Goal: Transaction & Acquisition: Purchase product/service

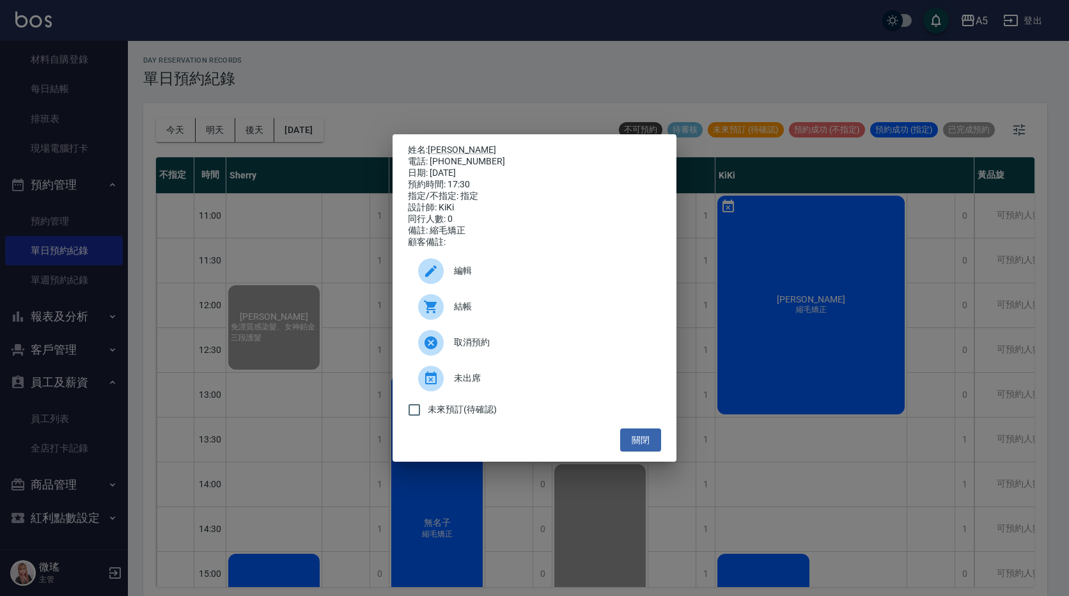
scroll to position [256, 0]
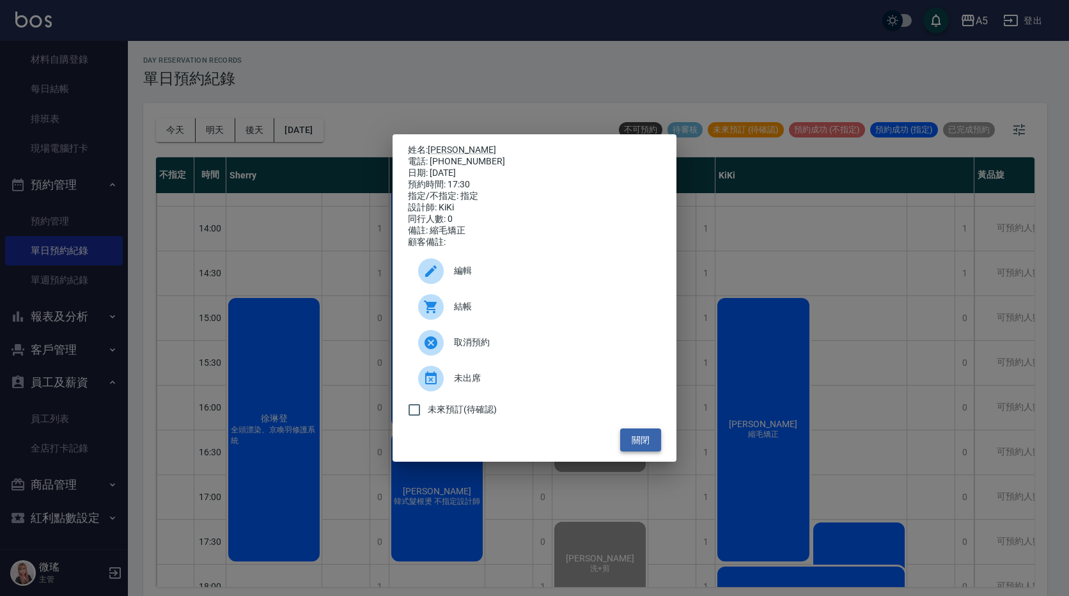
click at [647, 445] on button "關閉" at bounding box center [640, 440] width 41 height 24
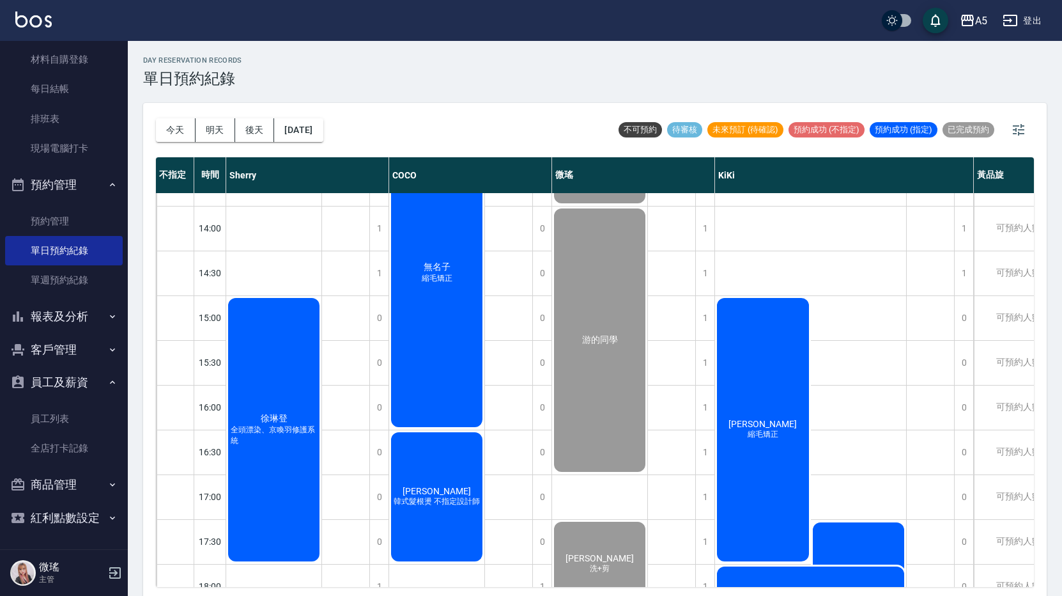
click at [321, 116] on div "王惠君 縮毛矯正" at bounding box center [273, 71] width 95 height 88
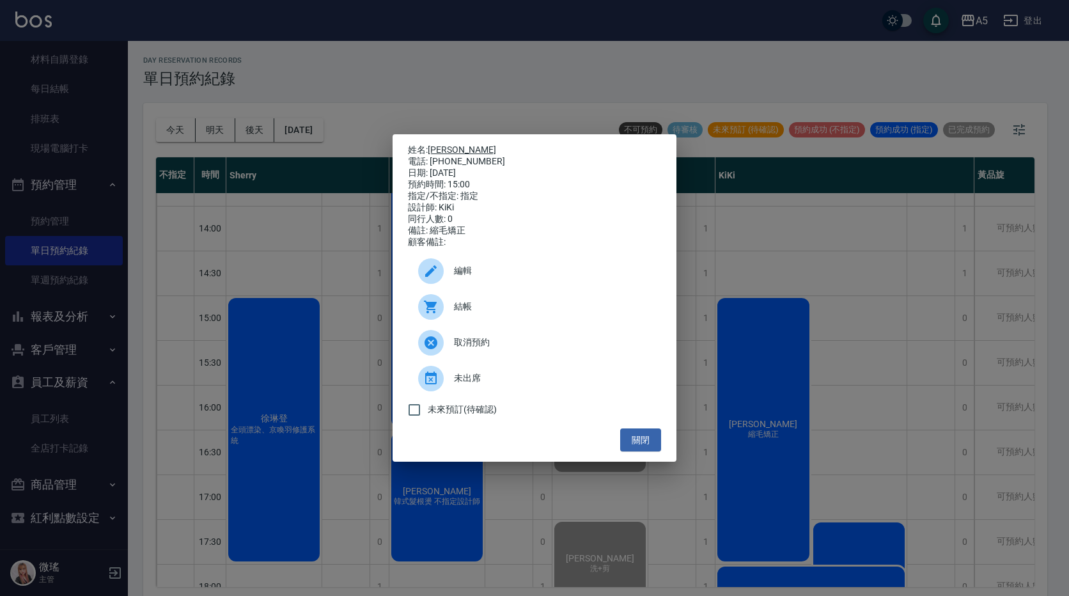
click at [448, 146] on link "[PERSON_NAME]" at bounding box center [462, 149] width 68 height 10
click at [463, 300] on div "結帳" at bounding box center [534, 307] width 253 height 36
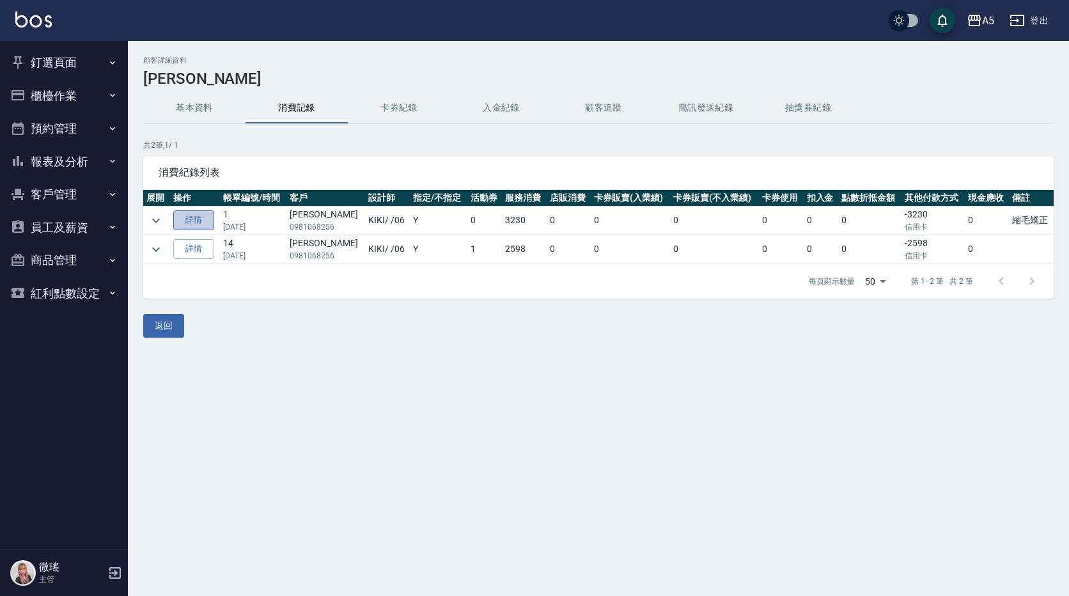
click at [202, 222] on link "詳情" at bounding box center [193, 220] width 41 height 20
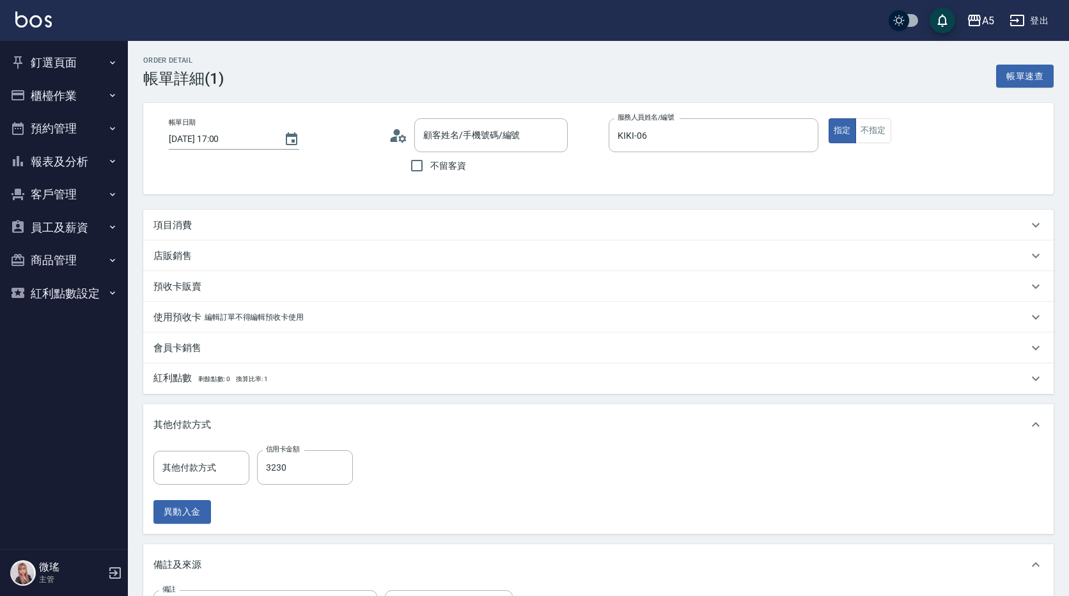
type input "[DATE] 17:00"
type input "KIKI-06"
type input "縮毛矯正"
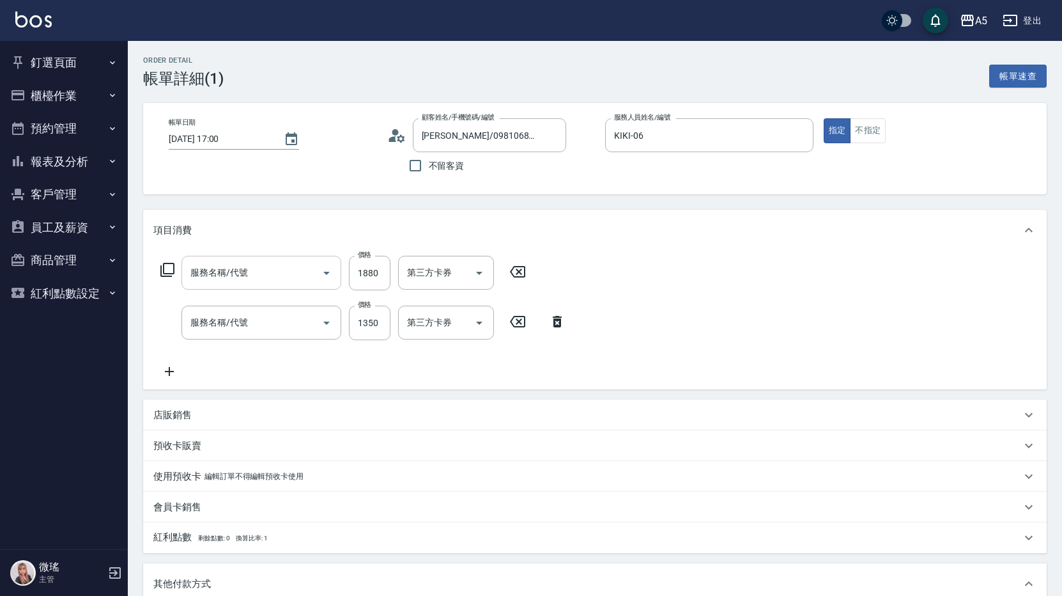
type input "[PERSON_NAME]/0981068256/"
type input "信用卡"
type input "燙髮(301)"
type input "自備護髮(601)"
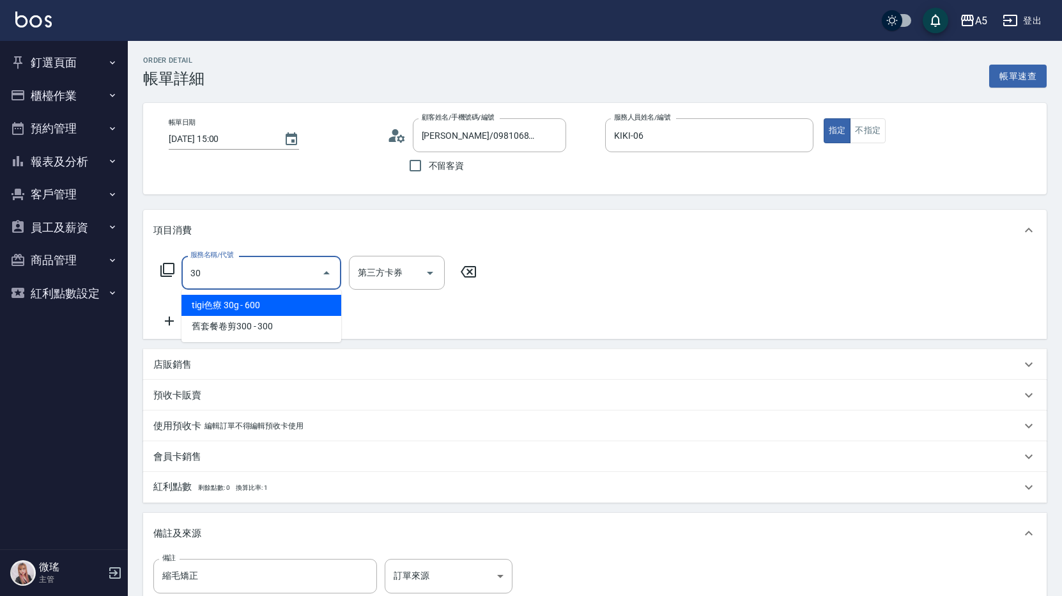
type input "301"
type input "150"
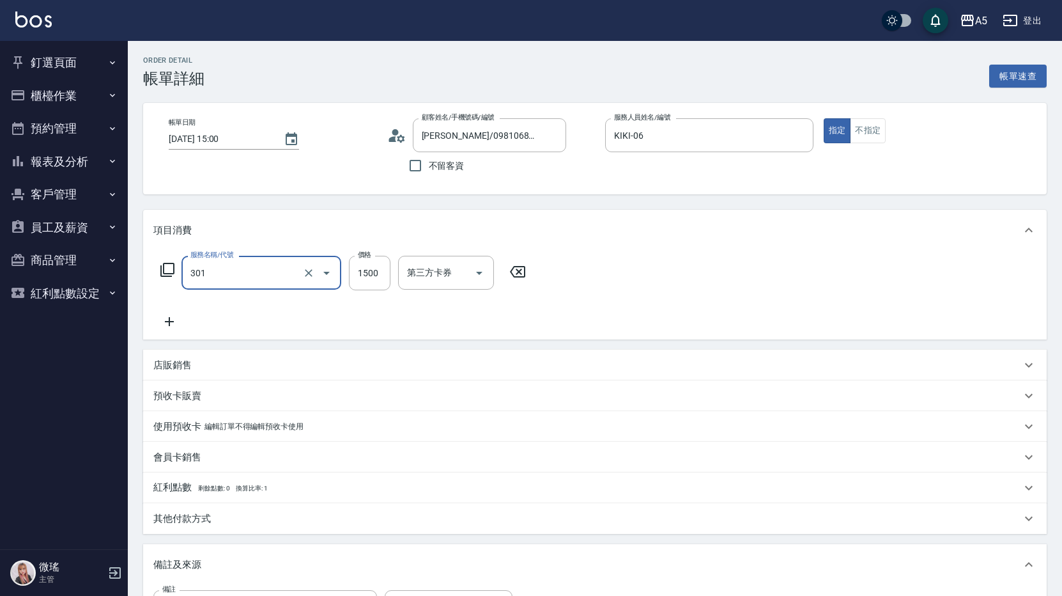
type input "燙髮(301)"
type input "0"
type input "18"
type input "10"
type input "188"
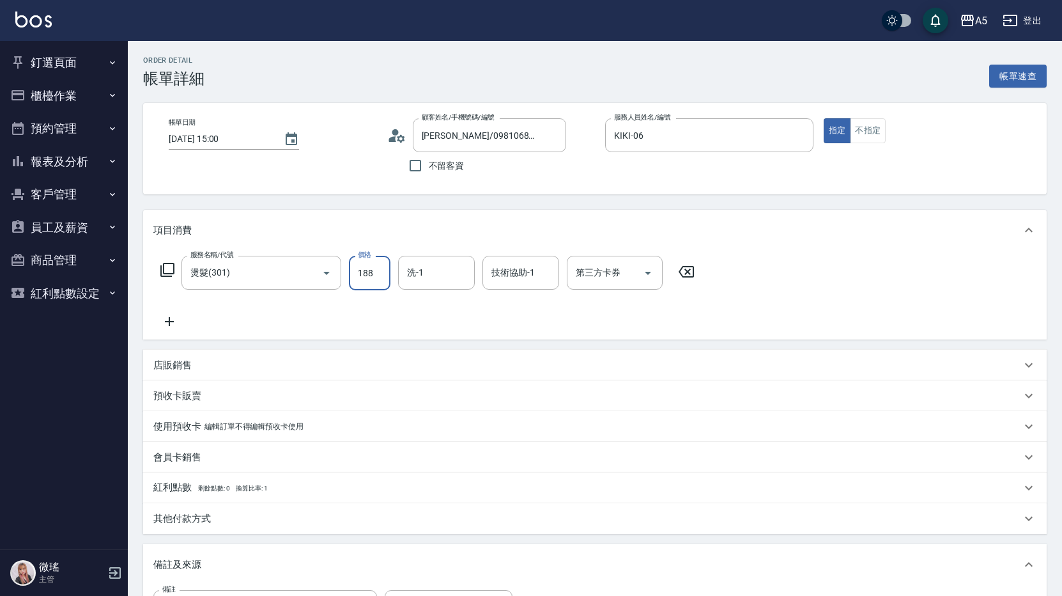
type input "180"
type input "1880"
click at [167, 323] on icon at bounding box center [169, 321] width 32 height 15
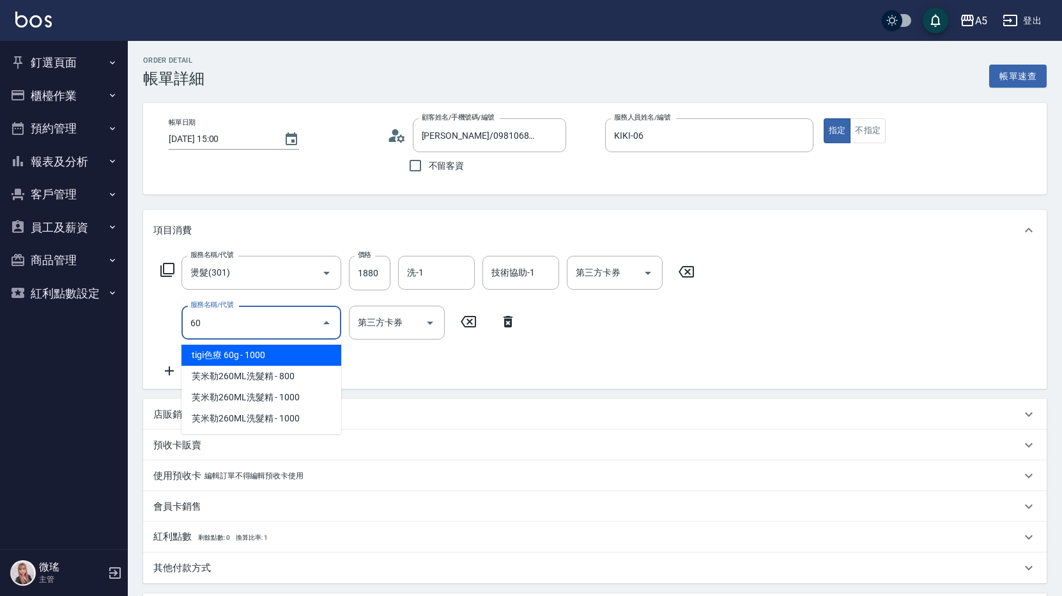
type input "601"
type input "210"
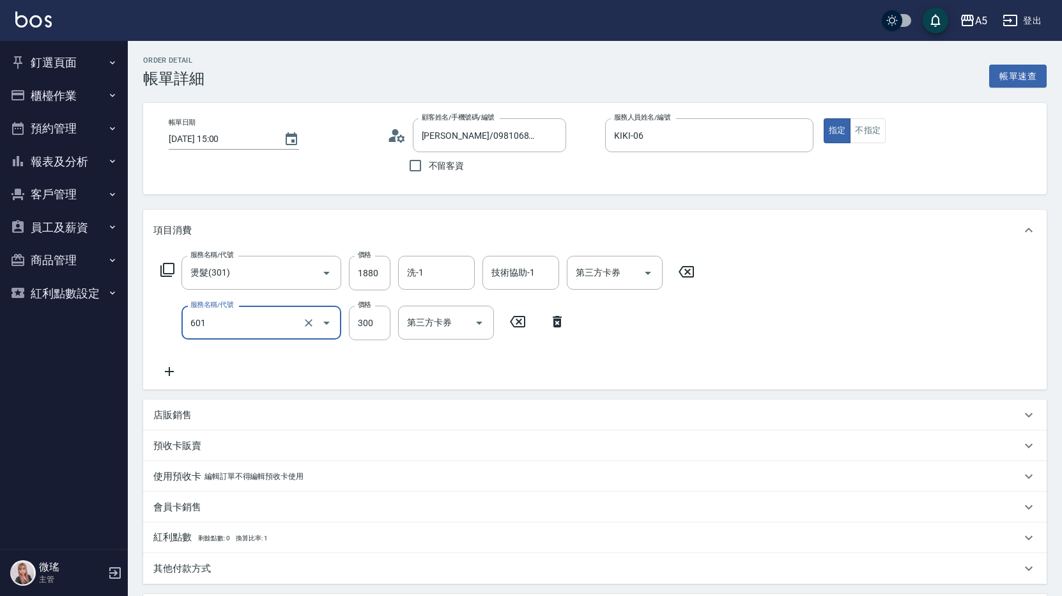
type input "自備護髮(601)"
type input "180"
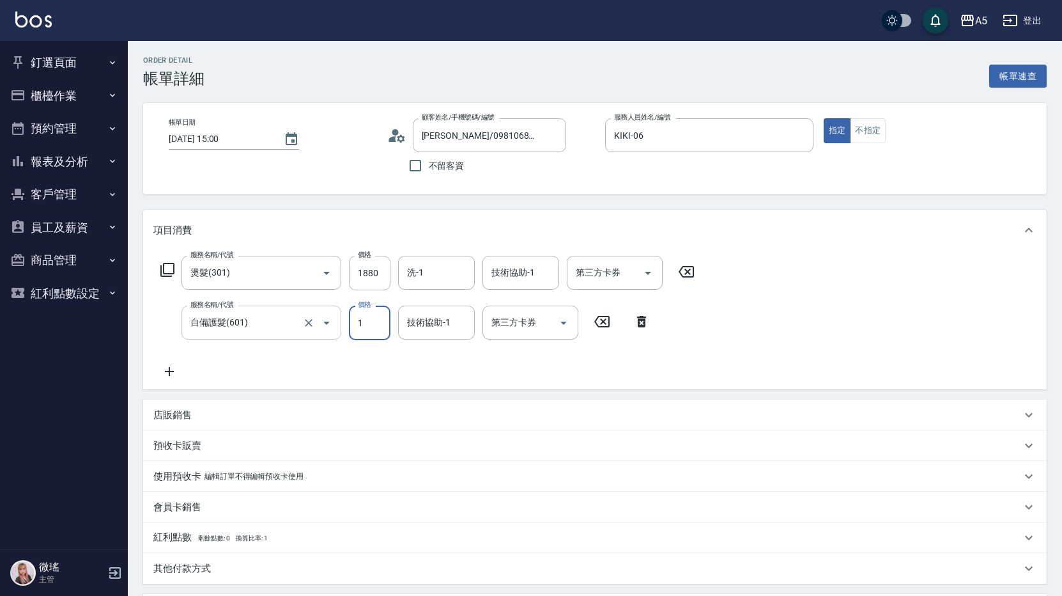
type input "14"
type input "200"
type input "142"
type input "330"
type input "1425"
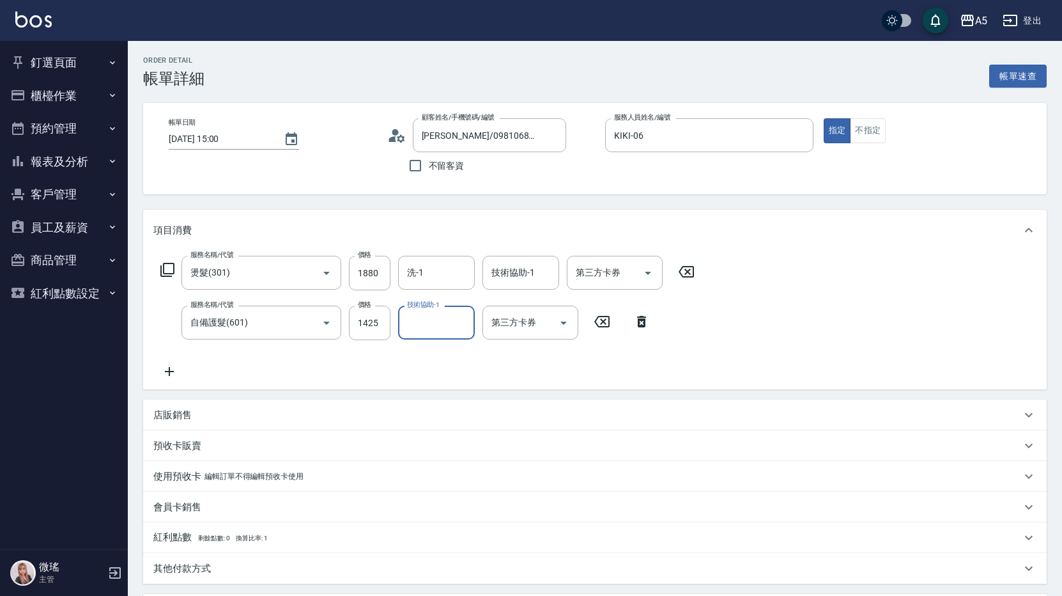
scroll to position [192, 0]
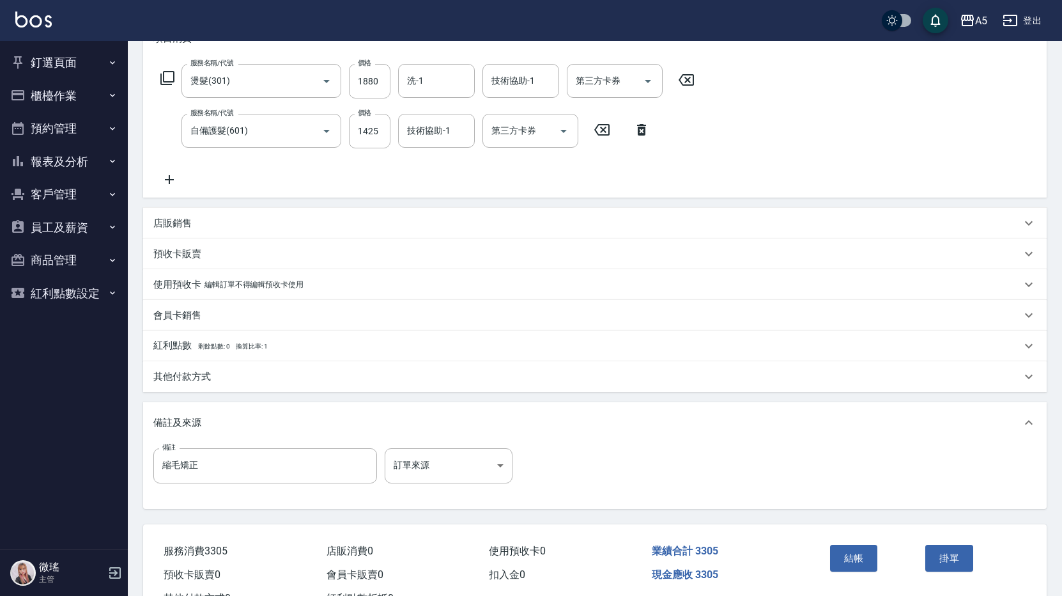
click at [199, 377] on p "其他付款方式" at bounding box center [182, 376] width 58 height 13
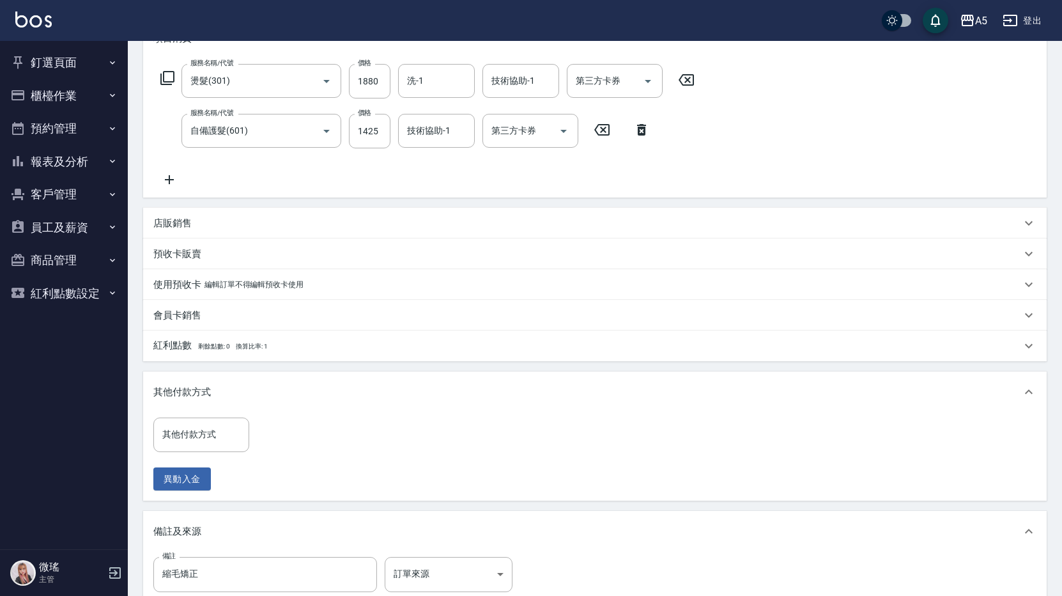
scroll to position [320, 0]
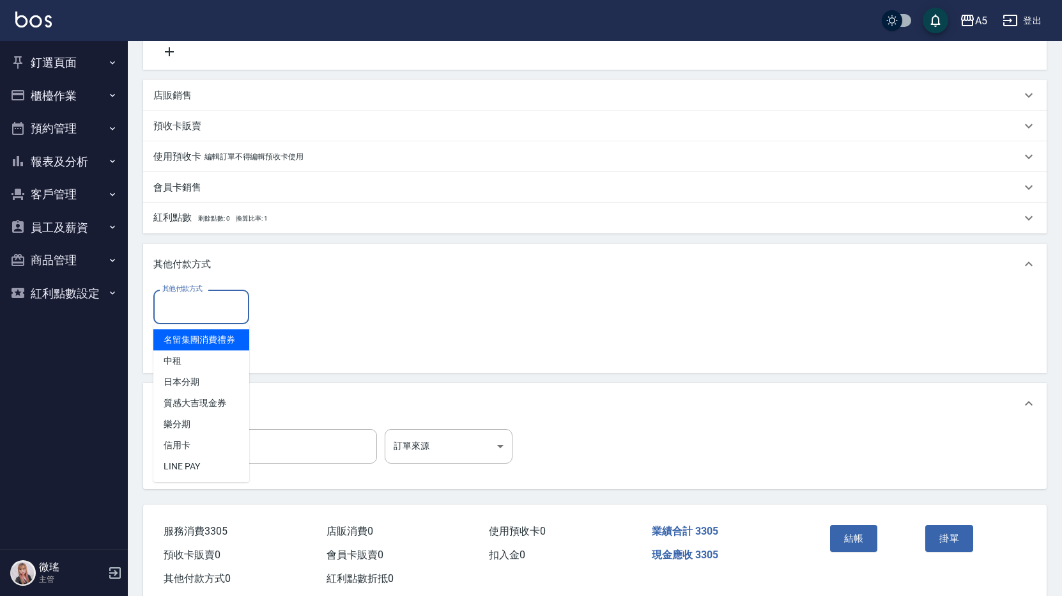
click at [191, 299] on input "其他付款方式" at bounding box center [201, 306] width 84 height 22
click at [173, 445] on span "信用卡" at bounding box center [201, 445] width 96 height 21
type input "信用卡"
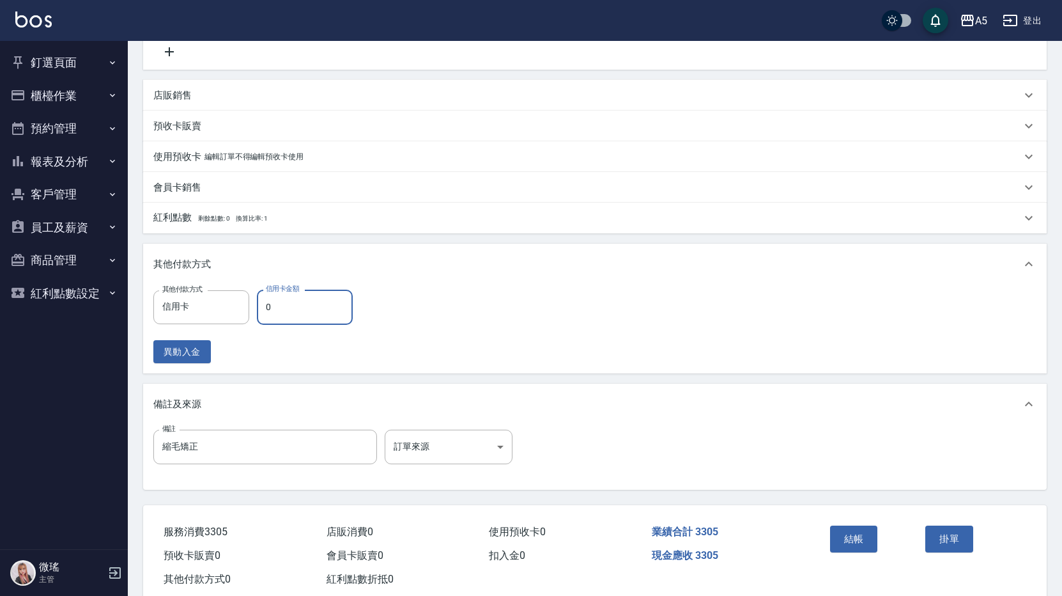
type input "3"
type input "320"
type input "33"
type input "290"
type input "330"
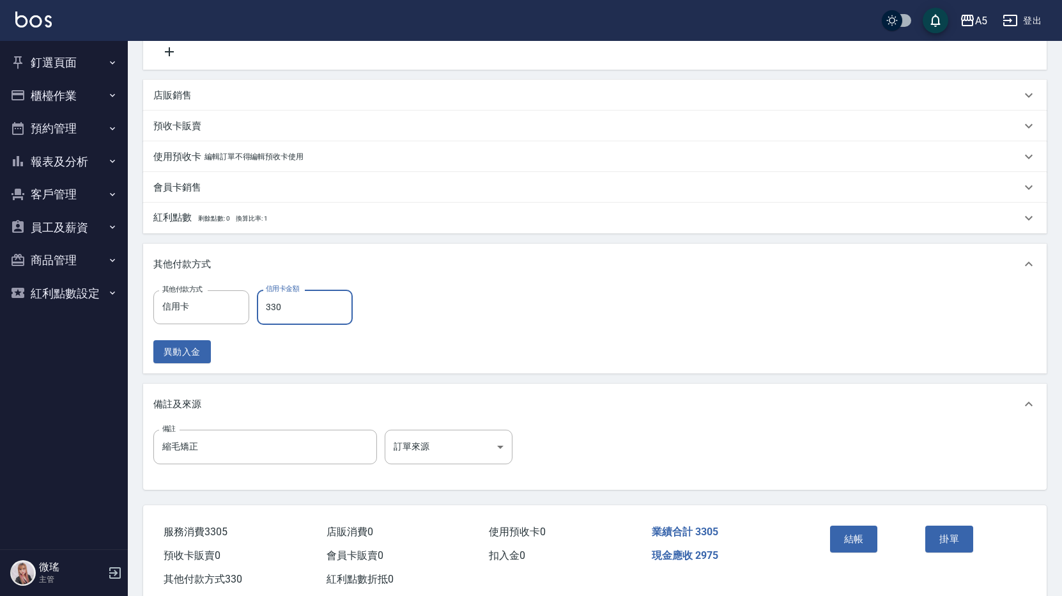
type input "0"
type input "3305"
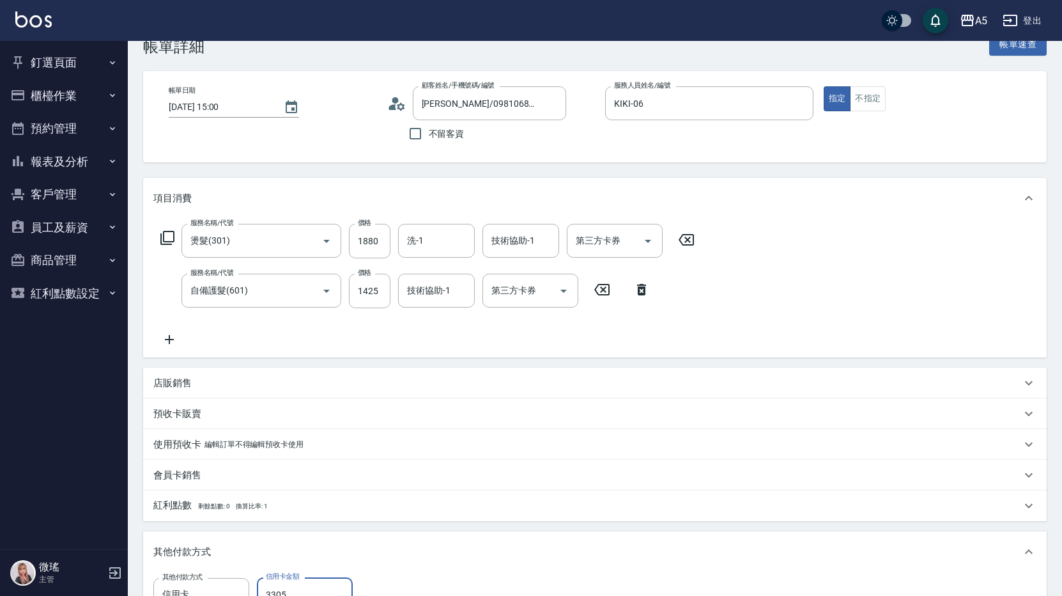
scroll to position [351, 0]
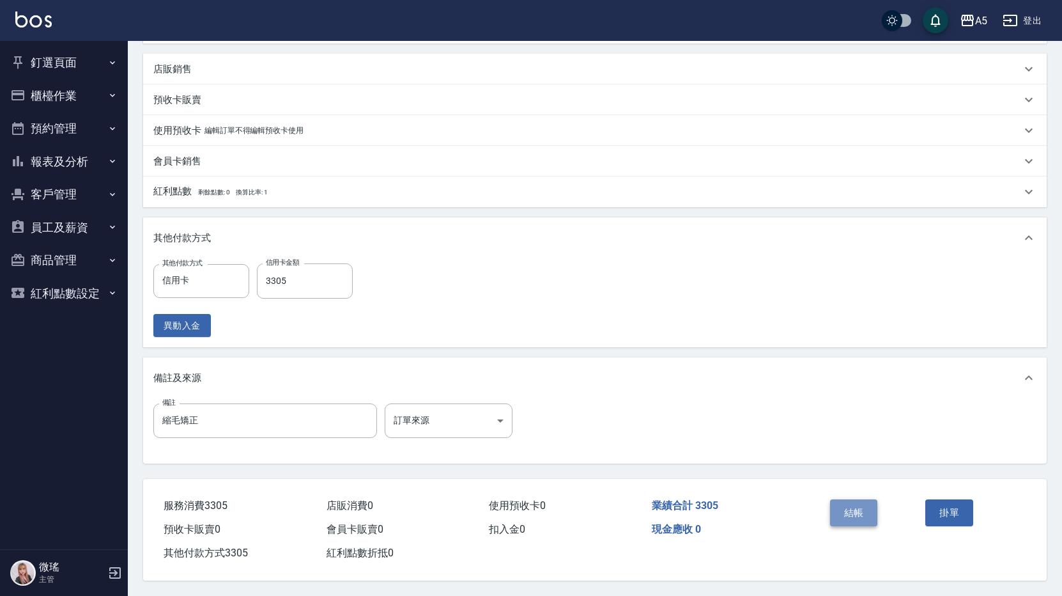
click at [838, 507] on button "結帳" at bounding box center [854, 512] width 48 height 27
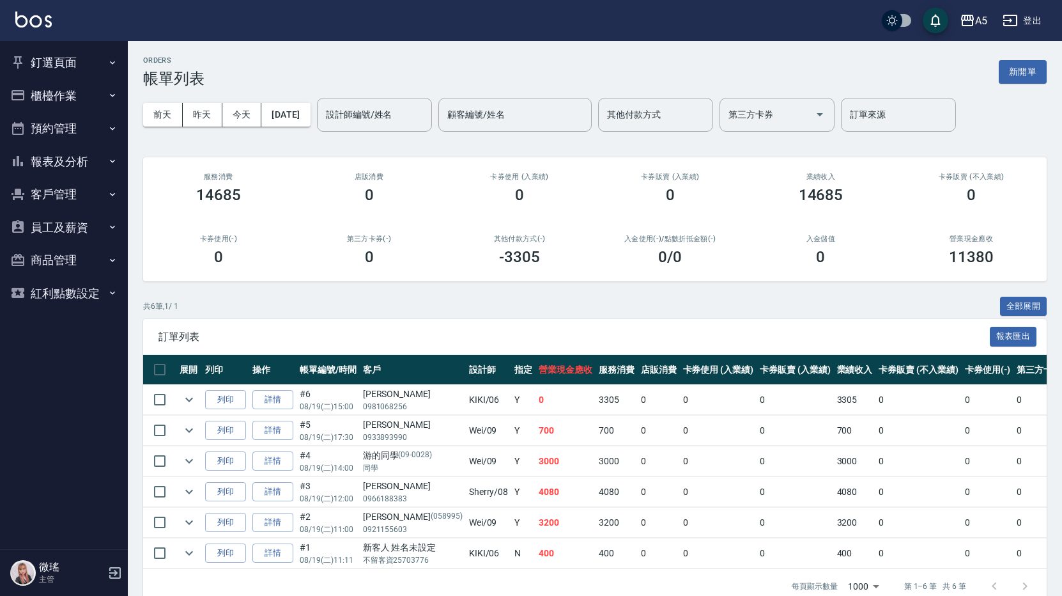
click at [38, 70] on button "釘選頁面" at bounding box center [64, 62] width 118 height 33
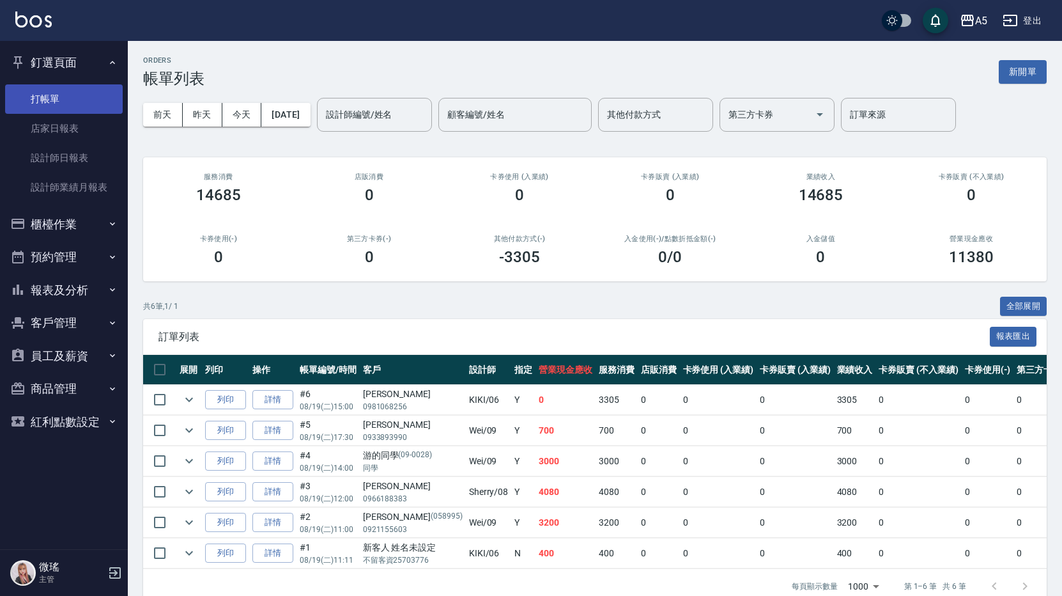
click at [50, 92] on link "打帳單" at bounding box center [64, 98] width 118 height 29
